Goal: Find specific page/section: Find specific page/section

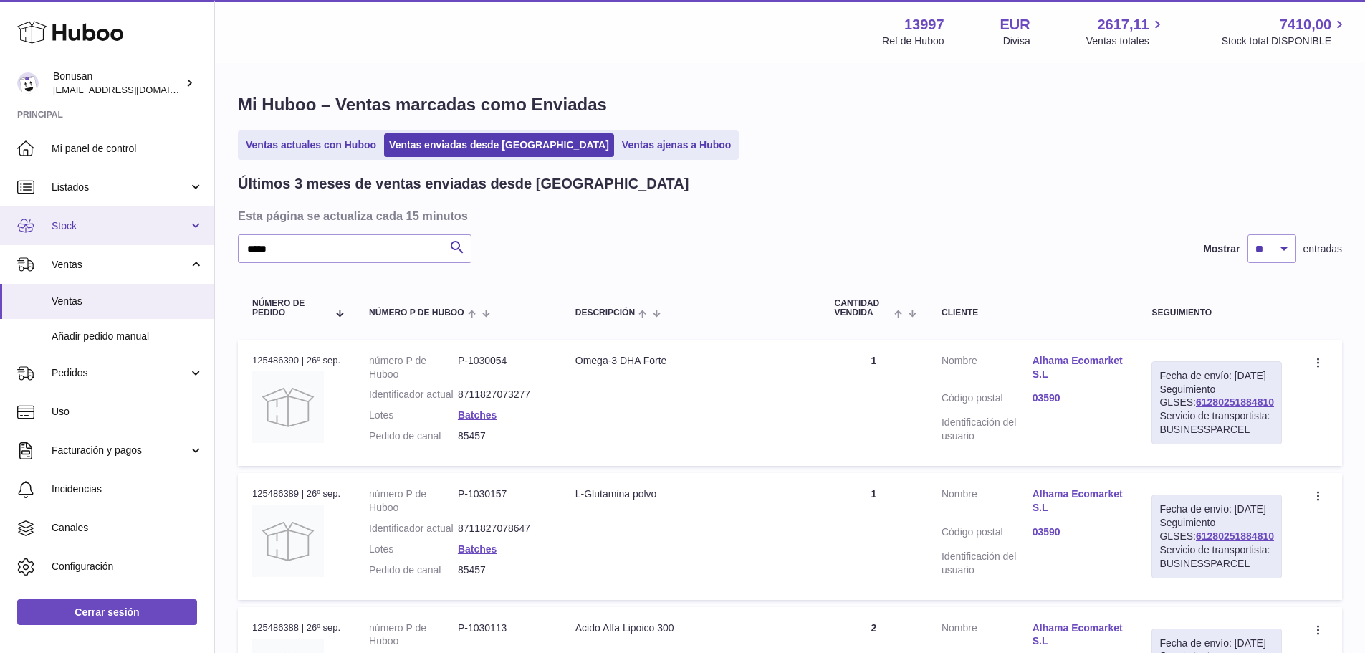
click at [67, 223] on span "Stock" at bounding box center [120, 226] width 137 height 14
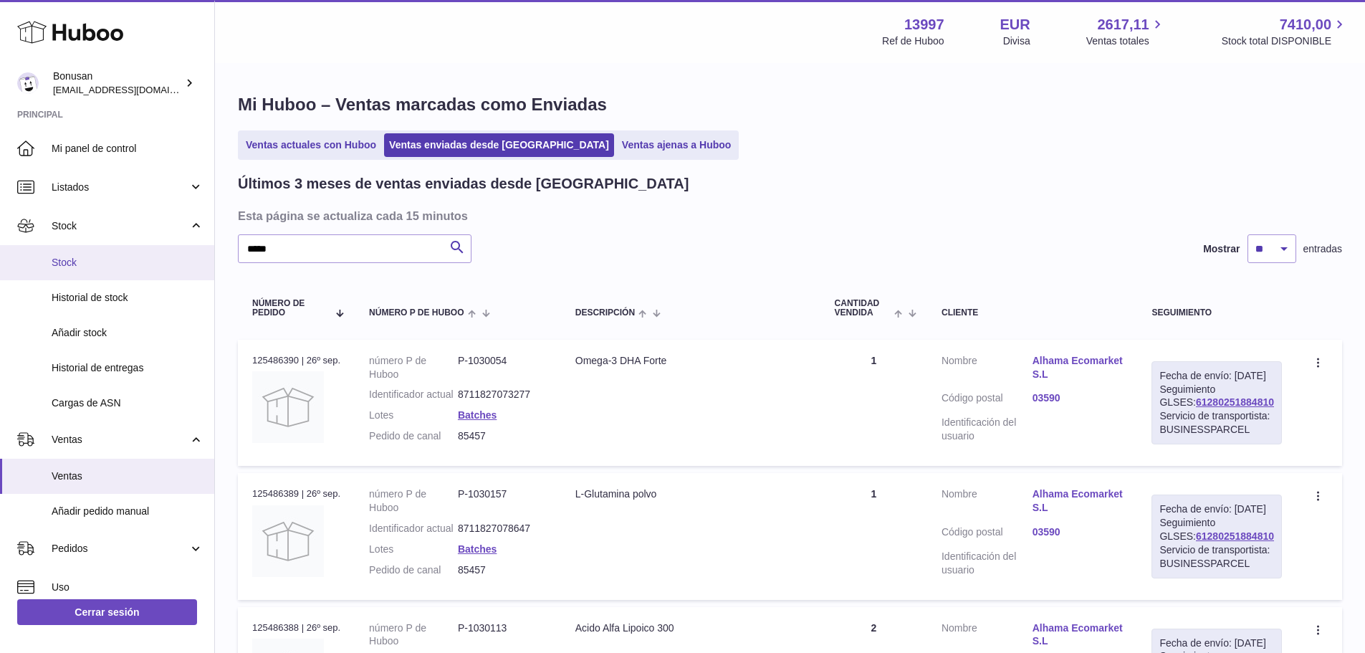
click at [68, 267] on span "Stock" at bounding box center [128, 263] width 152 height 14
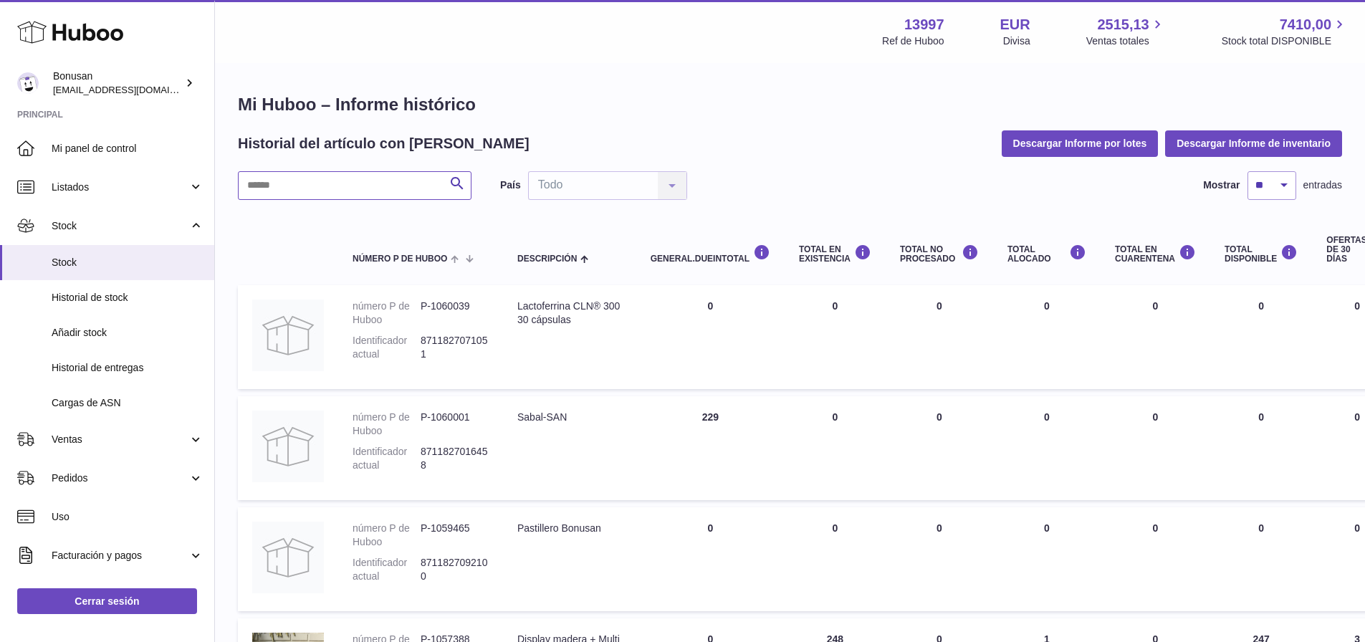
click at [267, 186] on input "text" at bounding box center [355, 185] width 234 height 29
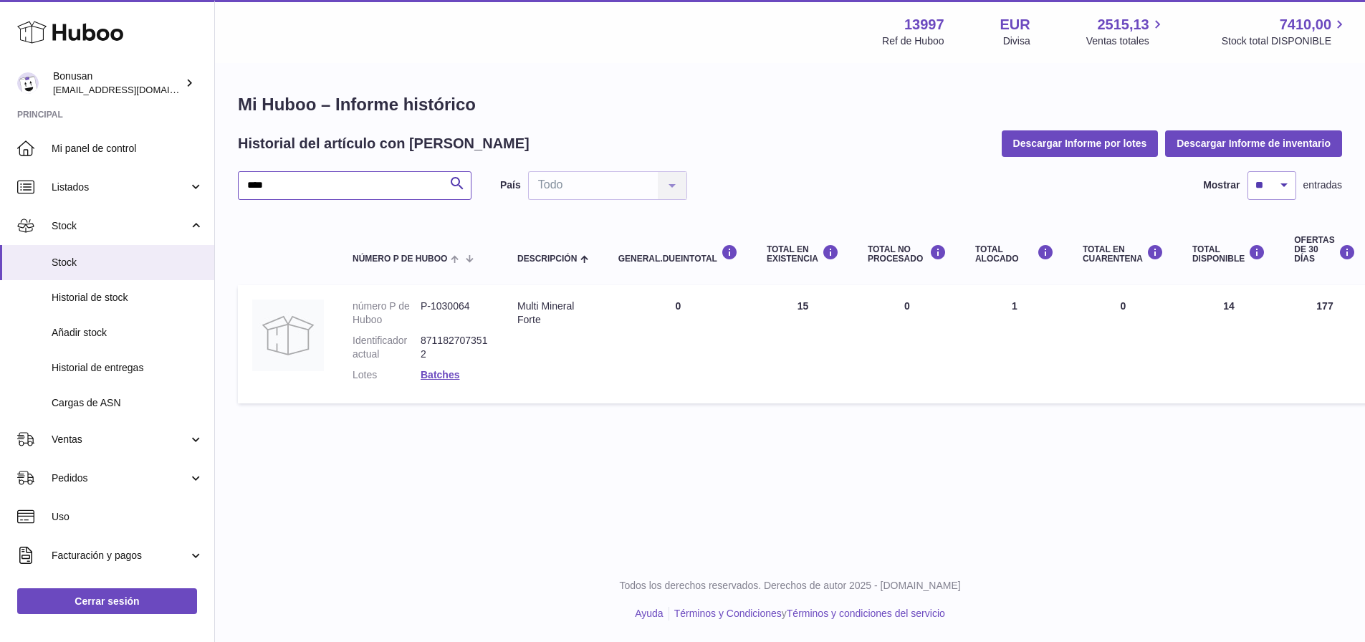
type input "****"
